Goal: Task Accomplishment & Management: Use online tool/utility

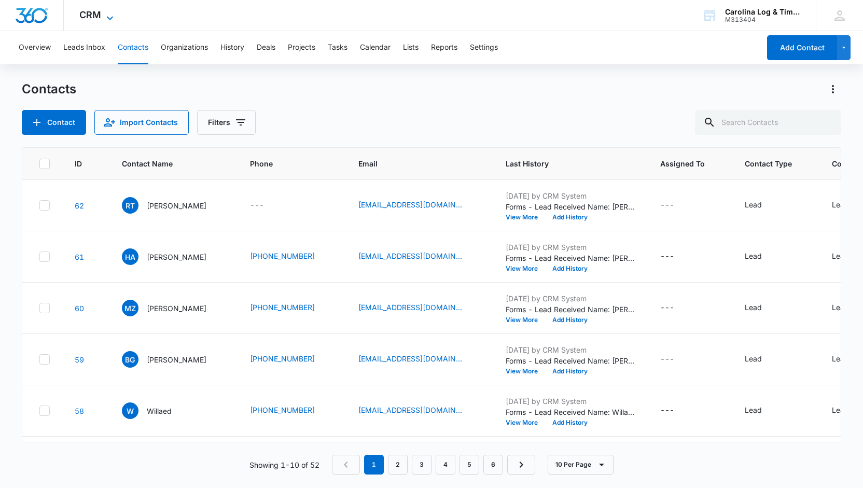
click at [109, 17] on icon at bounding box center [110, 18] width 12 height 12
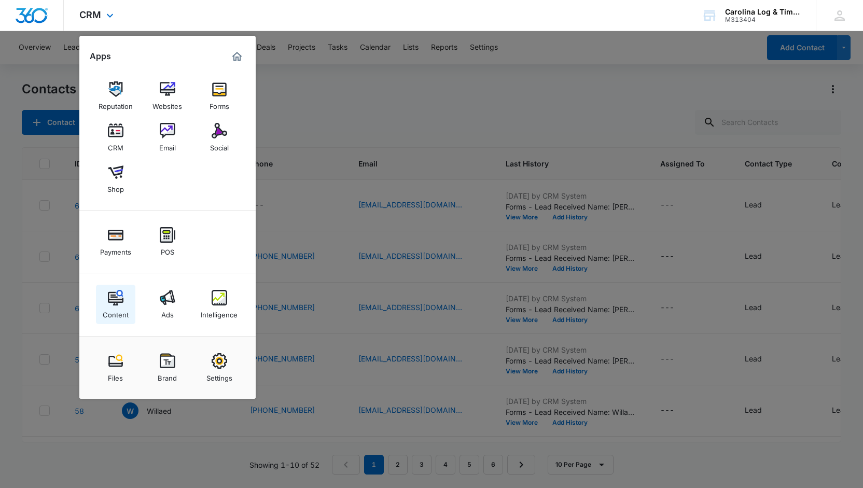
click at [115, 292] on img at bounding box center [116, 298] width 16 height 16
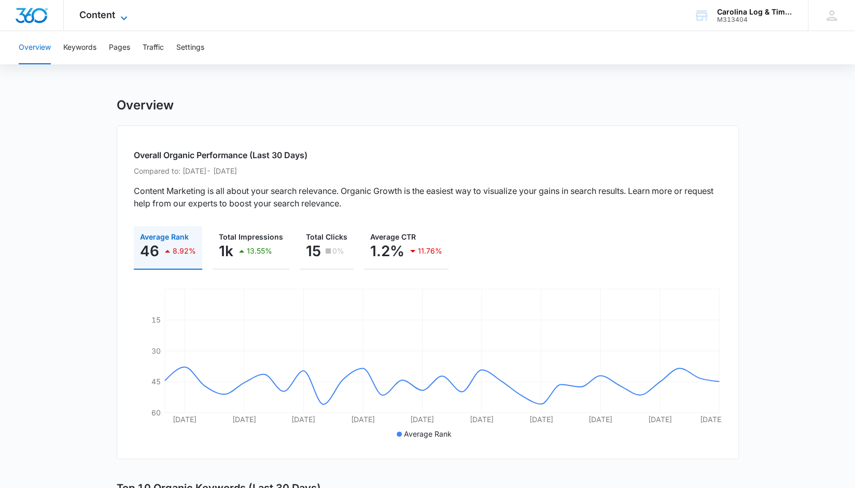
click at [123, 15] on icon at bounding box center [124, 18] width 12 height 12
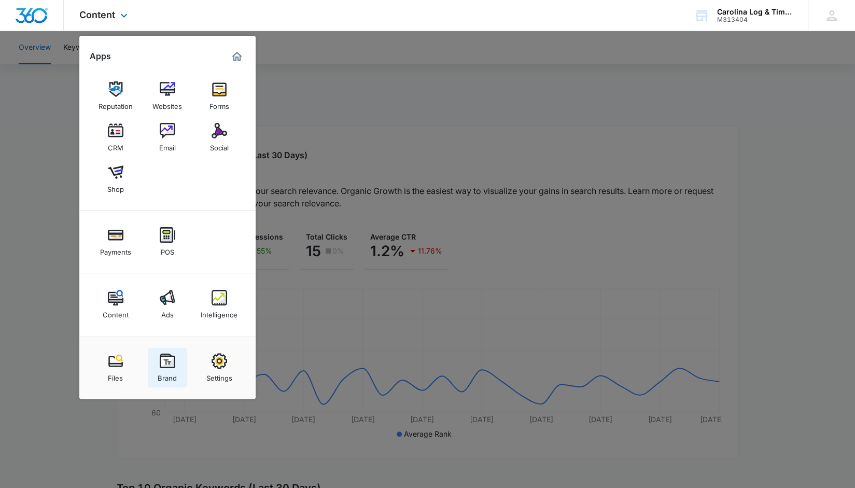
click at [164, 362] on img at bounding box center [168, 361] width 16 height 16
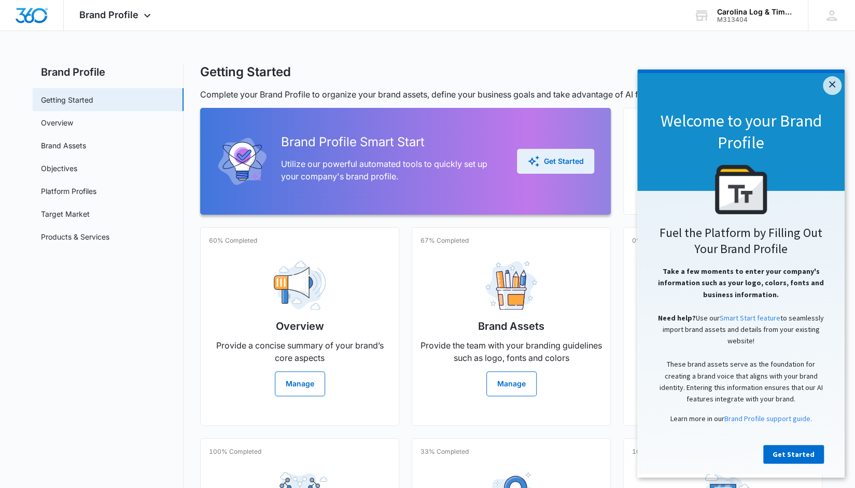
click at [570, 158] on div "Get Started" at bounding box center [555, 161] width 57 height 12
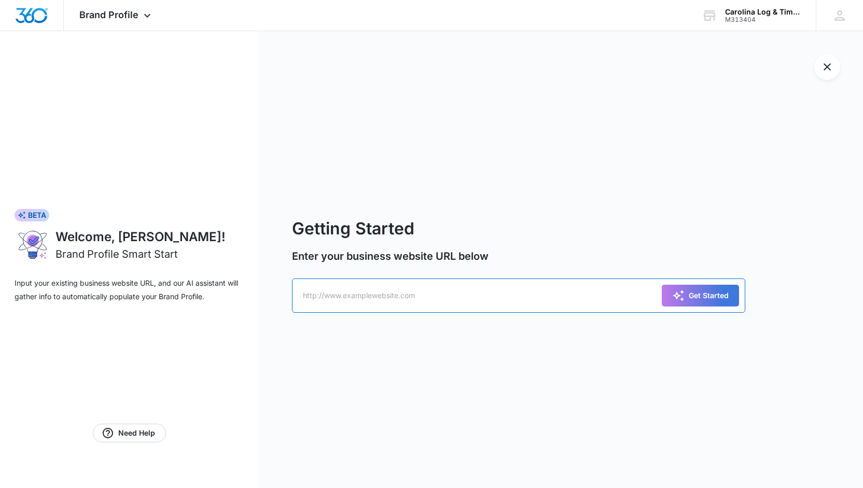
click at [314, 295] on input "text" at bounding box center [518, 295] width 453 height 34
paste input "[URL][DOMAIN_NAME]"
type input "[URL][DOMAIN_NAME]"
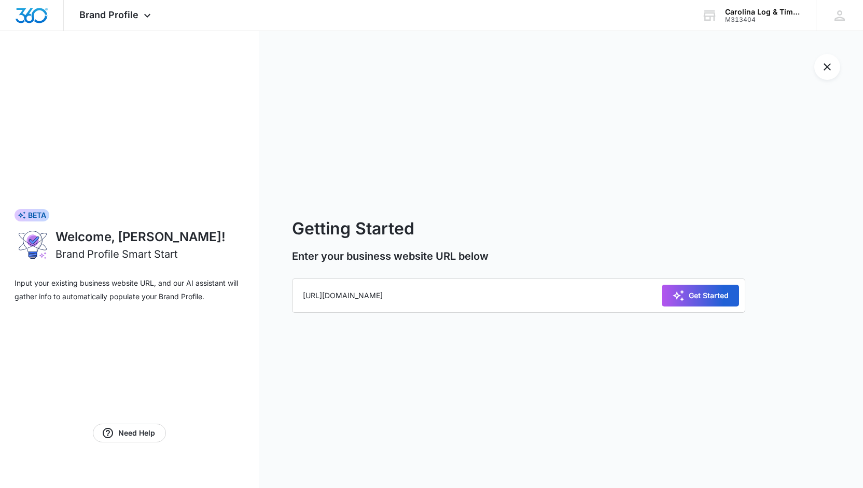
click at [695, 297] on div "Get Started" at bounding box center [700, 295] width 57 height 12
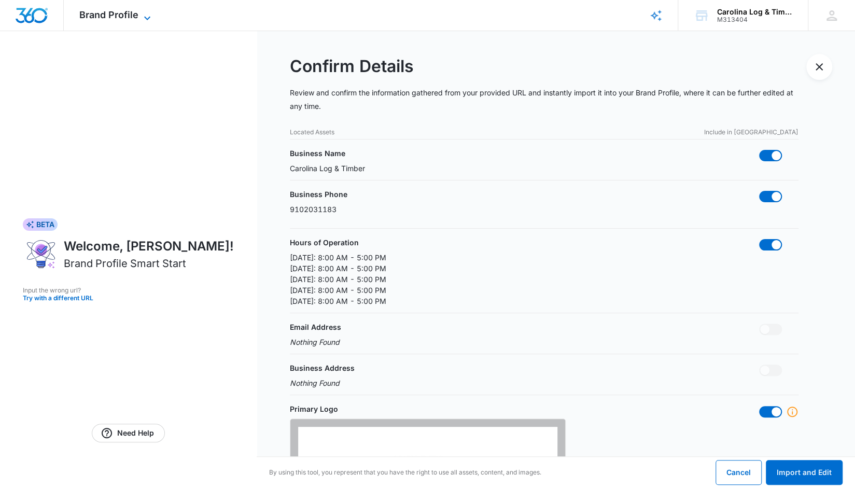
click at [145, 18] on icon at bounding box center [147, 18] width 6 height 4
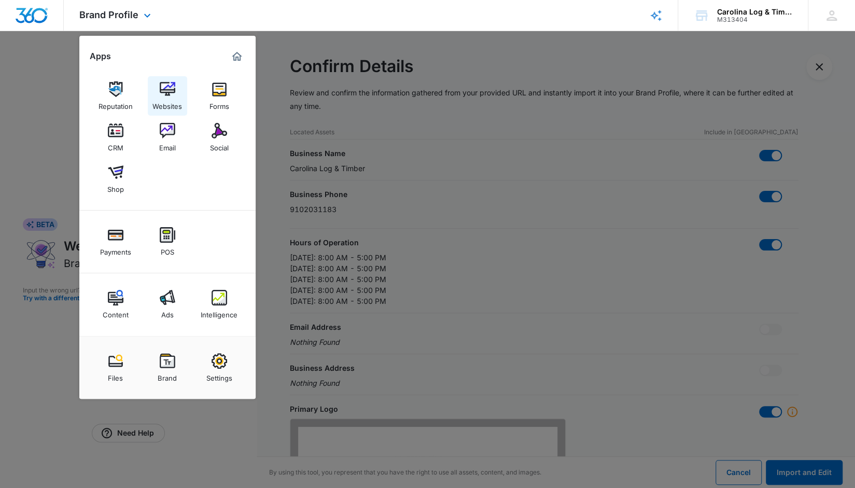
click at [167, 92] on img at bounding box center [168, 89] width 16 height 16
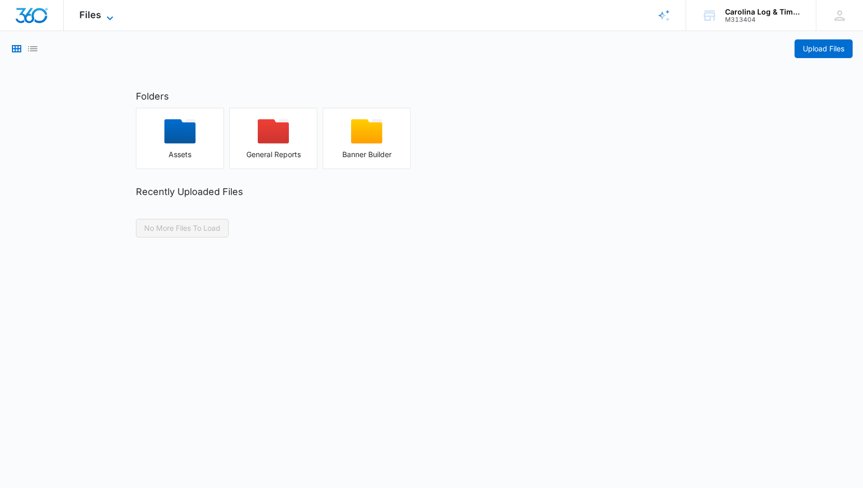
click at [106, 16] on icon at bounding box center [110, 18] width 12 height 12
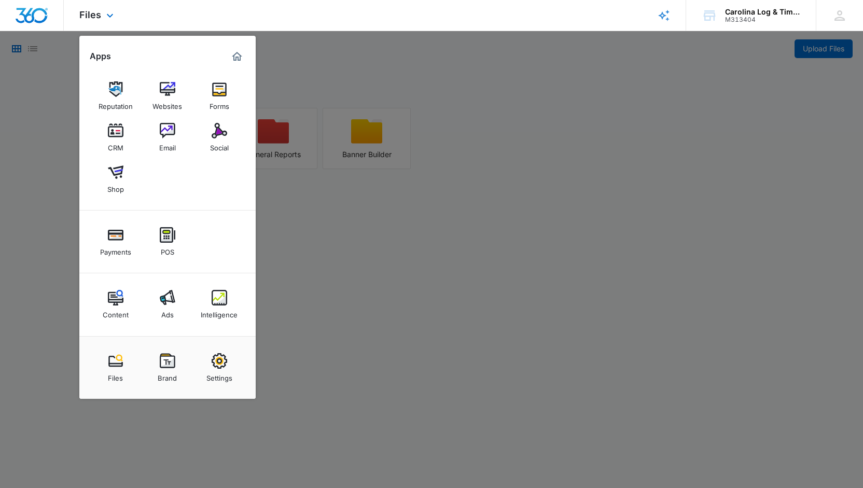
click at [237, 58] on img "Marketing 360® Dashboard" at bounding box center [237, 56] width 12 height 12
